Goal: Obtain resource: Download file/media

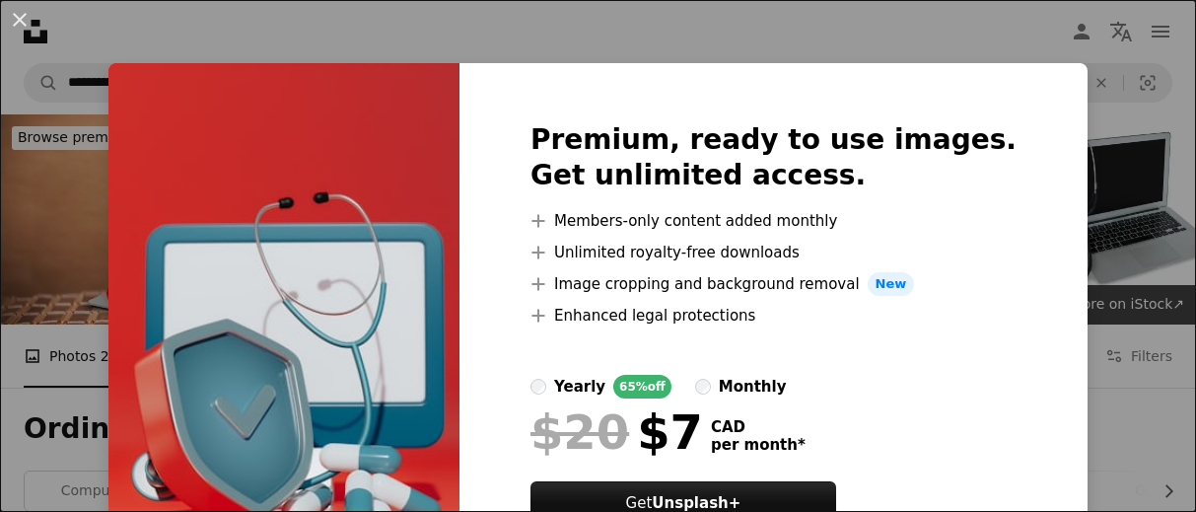
scroll to position [1479, 0]
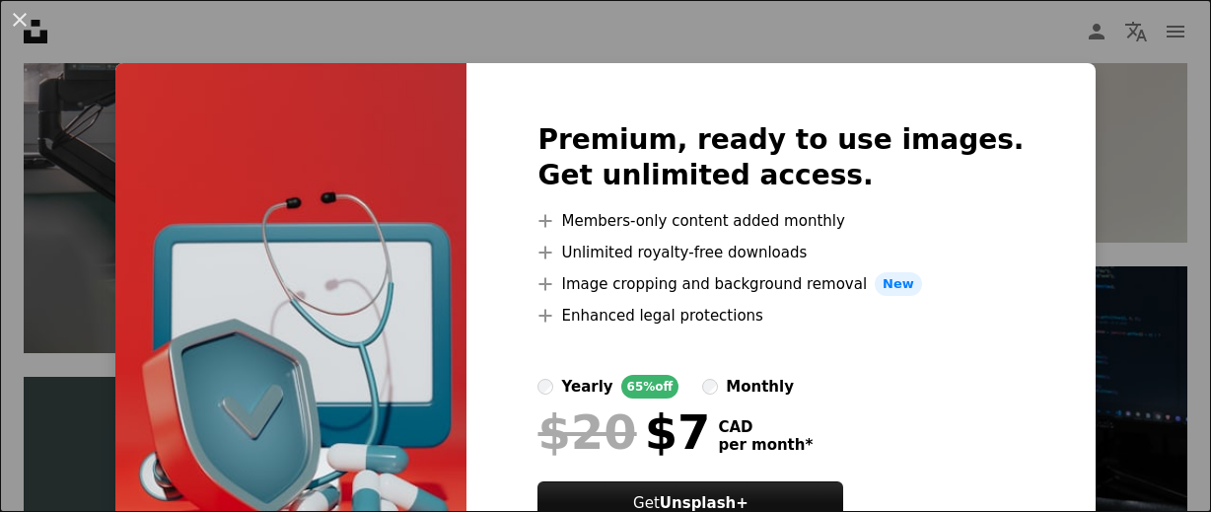
click at [1088, 128] on div "An X shape Premium, ready to use images. Get unlimited access. A plus sign Memb…" at bounding box center [605, 256] width 1211 height 512
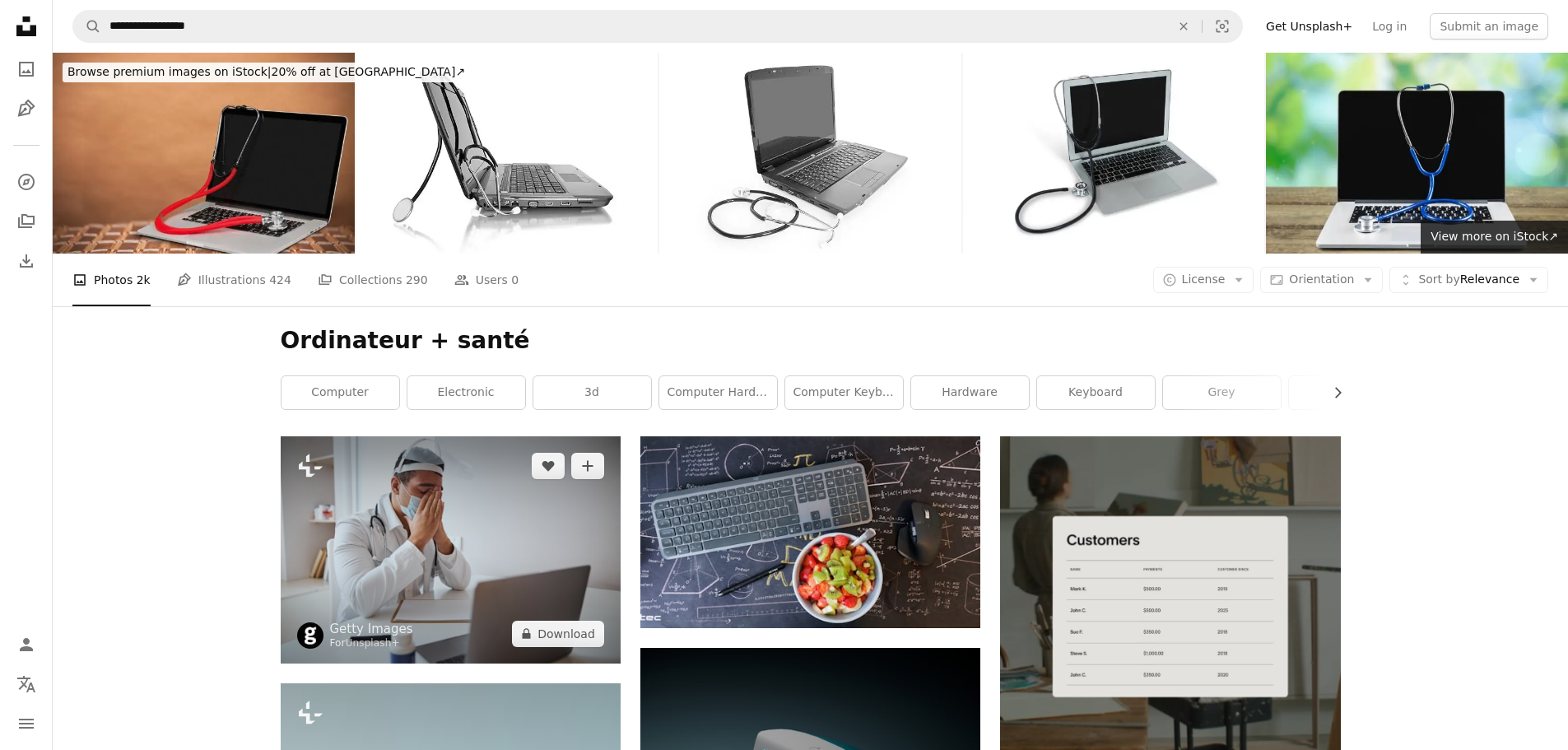
click at [420, 427] on img at bounding box center [450, 550] width 340 height 226
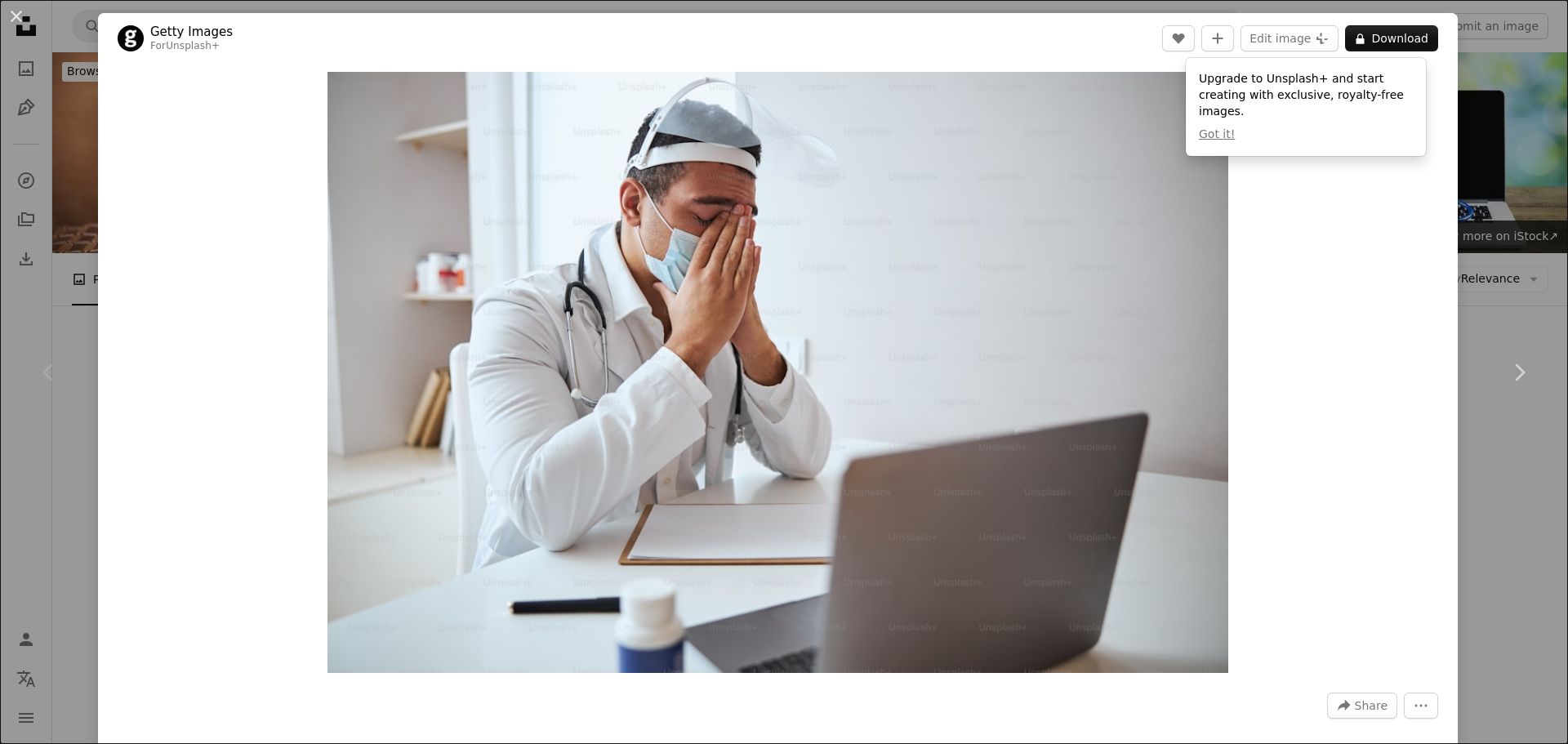
click at [990, 375] on div "Zoom in" at bounding box center [778, 372] width 1360 height 617
click at [13, 9] on button "An X shape" at bounding box center [17, 17] width 20 height 20
